Goal: Navigation & Orientation: Find specific page/section

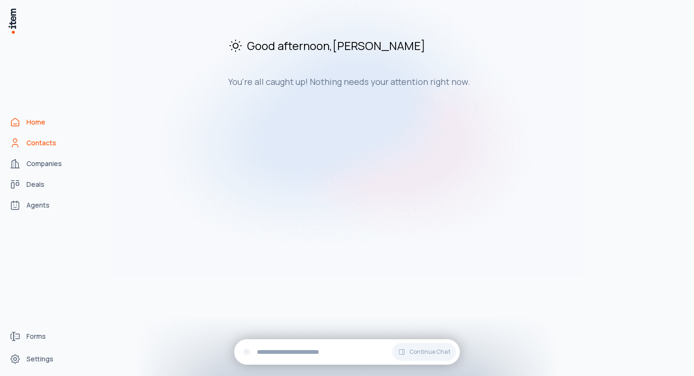
click at [74, 138] on link "Contacts" at bounding box center [42, 143] width 72 height 19
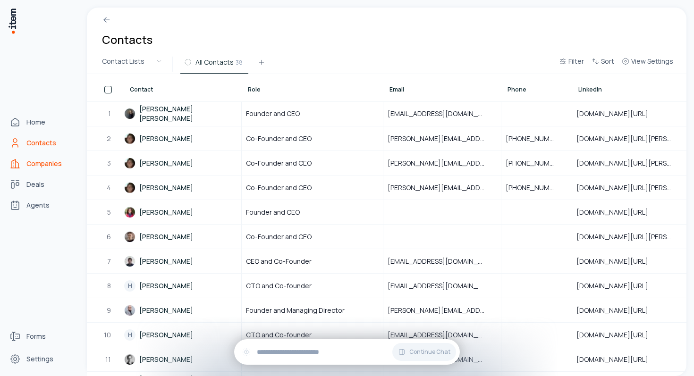
click at [67, 170] on link "Companies" at bounding box center [42, 163] width 72 height 19
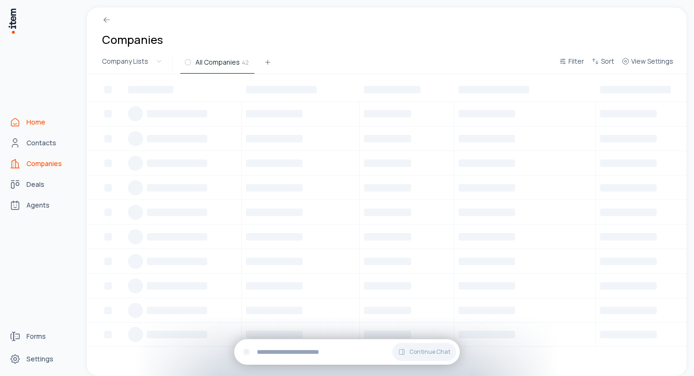
click at [63, 127] on link "Home" at bounding box center [42, 122] width 72 height 19
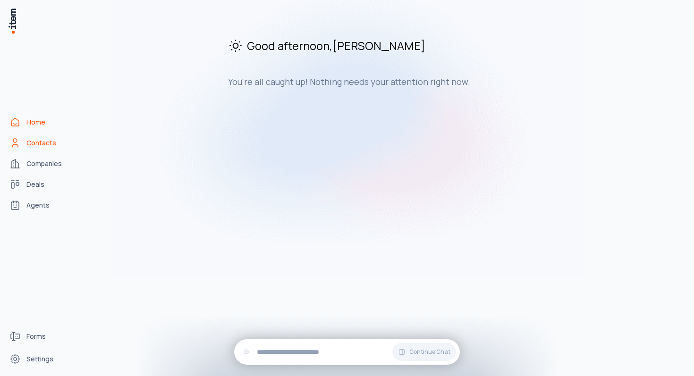
click at [57, 146] on link "Contacts" at bounding box center [42, 143] width 72 height 19
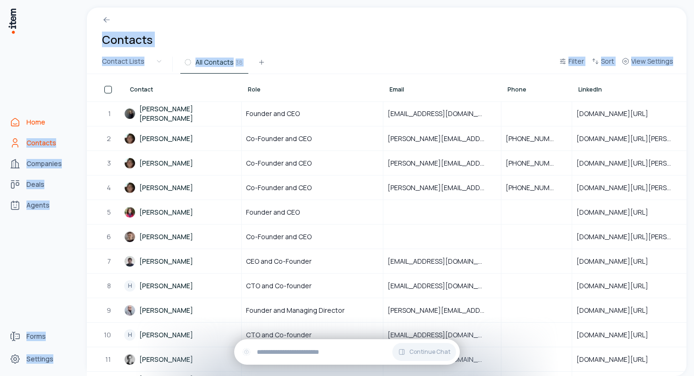
drag, startPoint x: 33, startPoint y: 117, endPoint x: 53, endPoint y: 128, distance: 23.1
click at [53, 128] on div "Home Contacts Companies Deals Agents Forms Settings Contacts Contact Lists All …" at bounding box center [347, 188] width 694 height 376
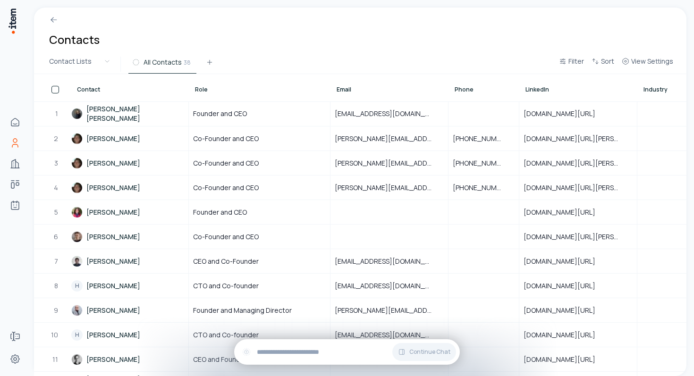
click at [197, 28] on div "Contacts" at bounding box center [360, 31] width 653 height 47
click at [55, 87] on button "button" at bounding box center [55, 90] width 8 height 8
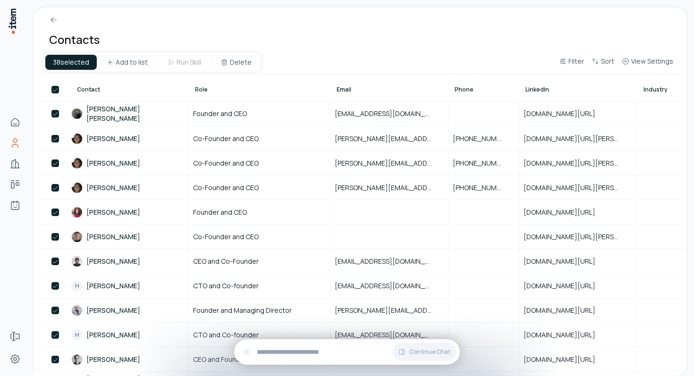
click at [55, 87] on button "button" at bounding box center [55, 90] width 8 height 8
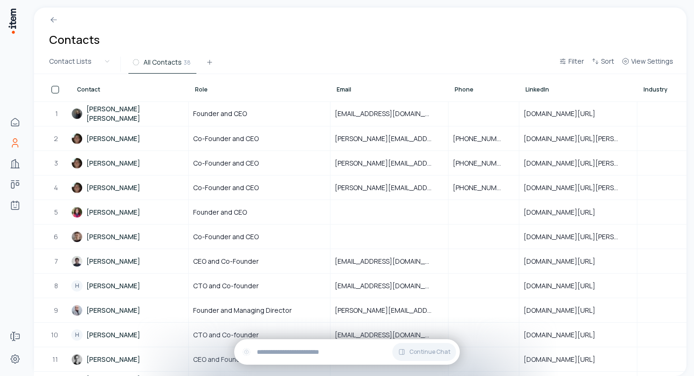
click at [55, 88] on button "button" at bounding box center [55, 90] width 8 height 8
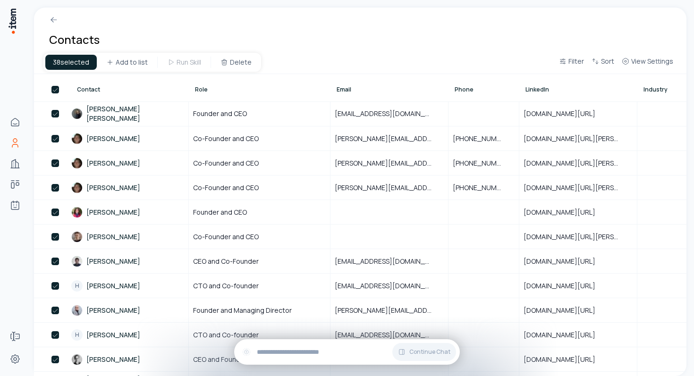
click at [55, 88] on button "button" at bounding box center [55, 90] width 8 height 8
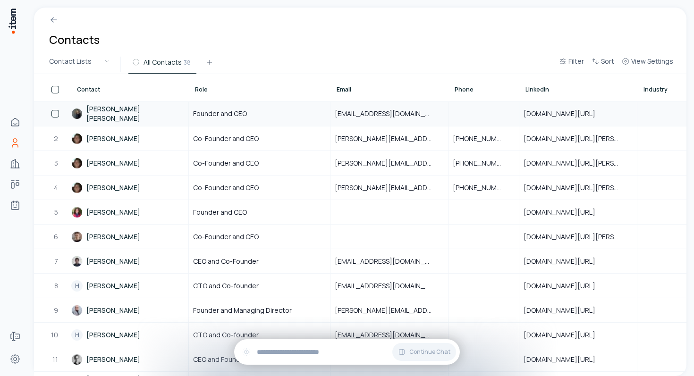
click at [55, 113] on button "button" at bounding box center [55, 114] width 8 height 8
click at [54, 115] on button "button" at bounding box center [55, 114] width 8 height 8
click at [54, 116] on button "button" at bounding box center [55, 114] width 8 height 8
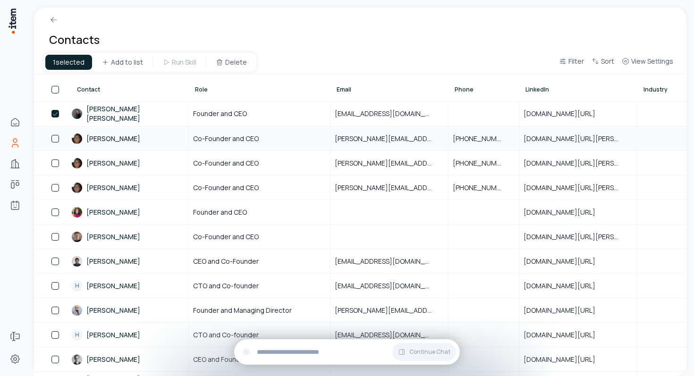
click at [54, 146] on td "2" at bounding box center [52, 138] width 37 height 25
click at [54, 136] on button "button" at bounding box center [55, 139] width 8 height 8
click at [54, 160] on button "button" at bounding box center [55, 164] width 8 height 8
click at [56, 143] on td "2" at bounding box center [52, 138] width 37 height 25
click at [56, 153] on td "3" at bounding box center [52, 163] width 37 height 25
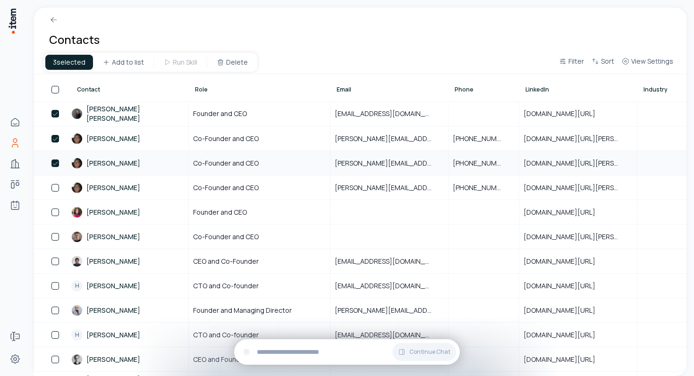
click at [55, 166] on button "button" at bounding box center [55, 164] width 8 height 8
click at [55, 127] on td "2" at bounding box center [52, 138] width 37 height 25
click at [55, 135] on button "button" at bounding box center [55, 139] width 8 height 8
click at [55, 111] on button "button" at bounding box center [55, 114] width 8 height 8
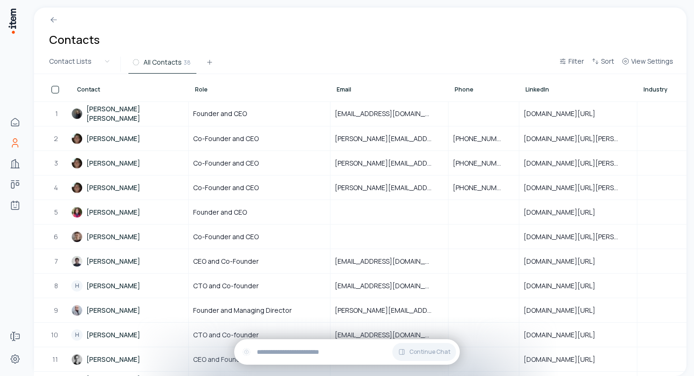
click at [219, 91] on div "Role" at bounding box center [259, 88] width 141 height 26
click at [188, 87] on div at bounding box center [184, 88] width 11 height 26
click at [129, 87] on div "Contact" at bounding box center [127, 90] width 100 height 8
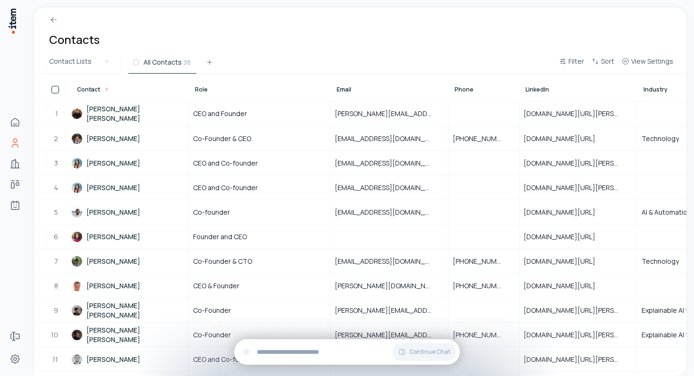
click at [129, 87] on div "Contact" at bounding box center [127, 90] width 100 height 8
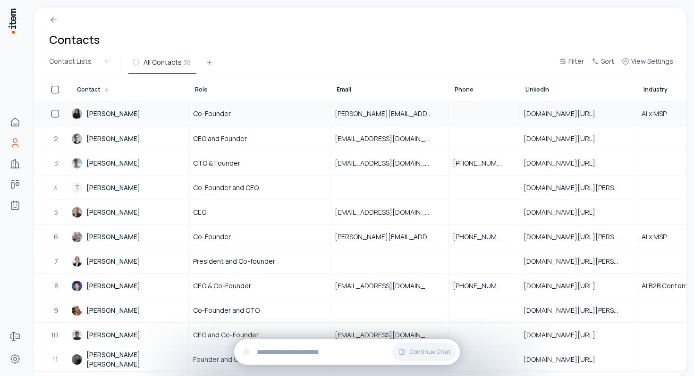
click at [118, 112] on link "[PERSON_NAME]" at bounding box center [129, 114] width 117 height 24
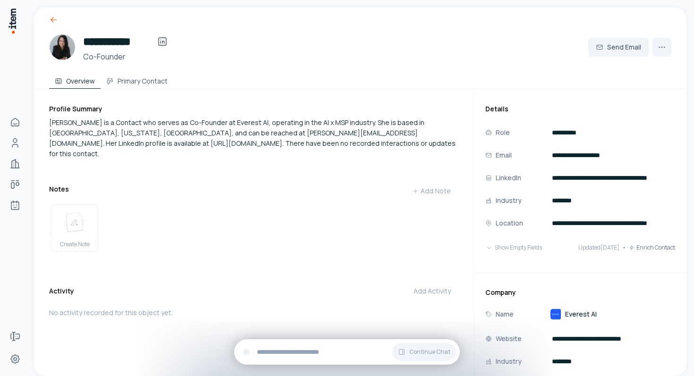
click at [55, 22] on icon at bounding box center [53, 19] width 9 height 9
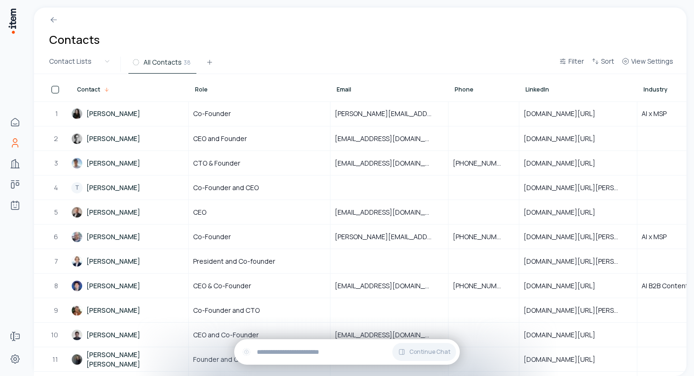
click at [51, 15] on div at bounding box center [360, 16] width 653 height 17
click at [52, 18] on icon at bounding box center [53, 19] width 9 height 9
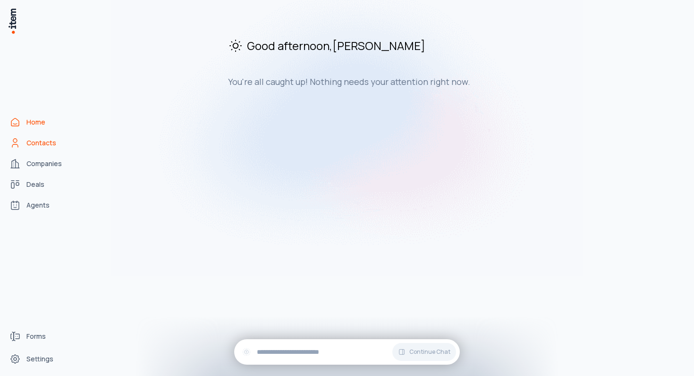
click at [38, 147] on span "Contacts" at bounding box center [41, 142] width 30 height 9
